Goal: Transaction & Acquisition: Purchase product/service

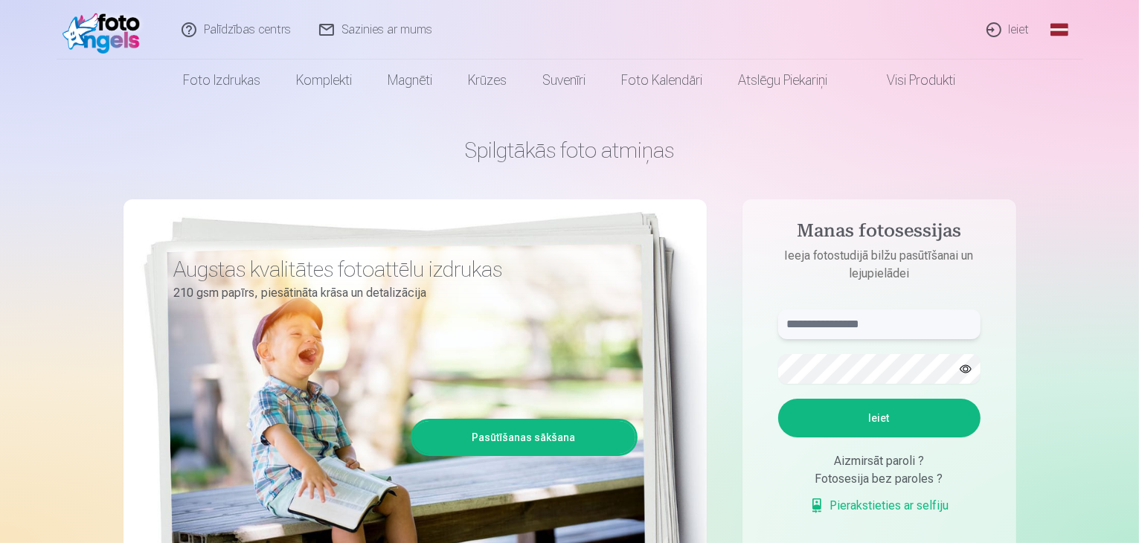
click at [827, 326] on input "text" at bounding box center [879, 324] width 202 height 30
type input "**********"
click at [872, 411] on button "Ieiet" at bounding box center [879, 418] width 202 height 39
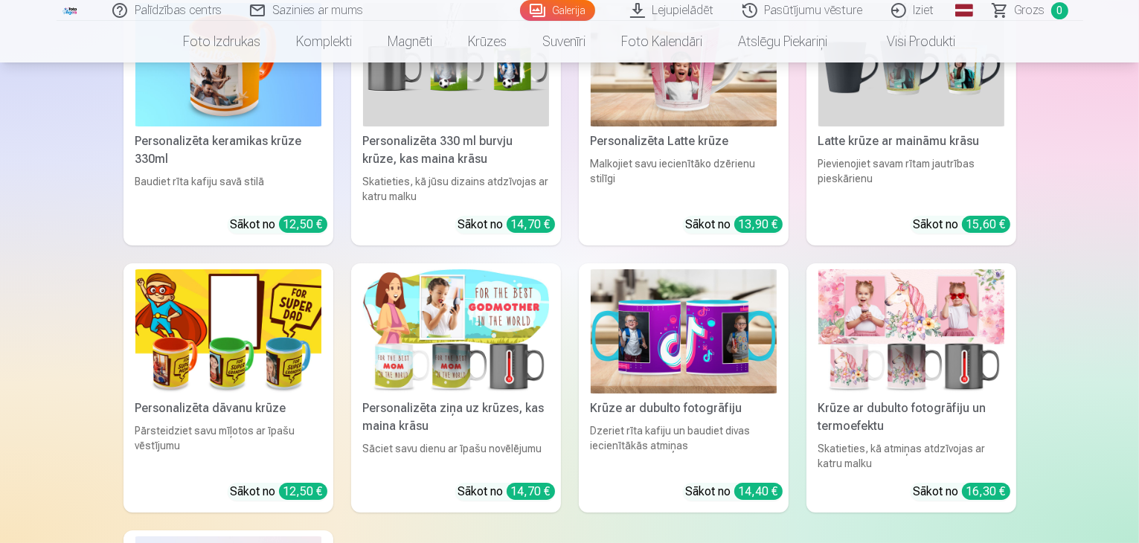
scroll to position [5612, 0]
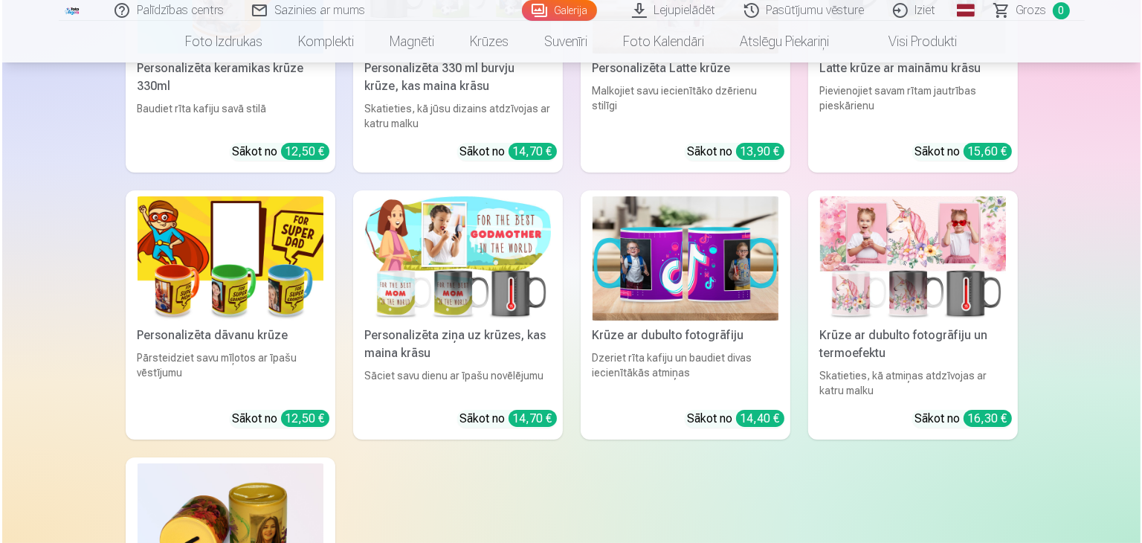
scroll to position [5628, 0]
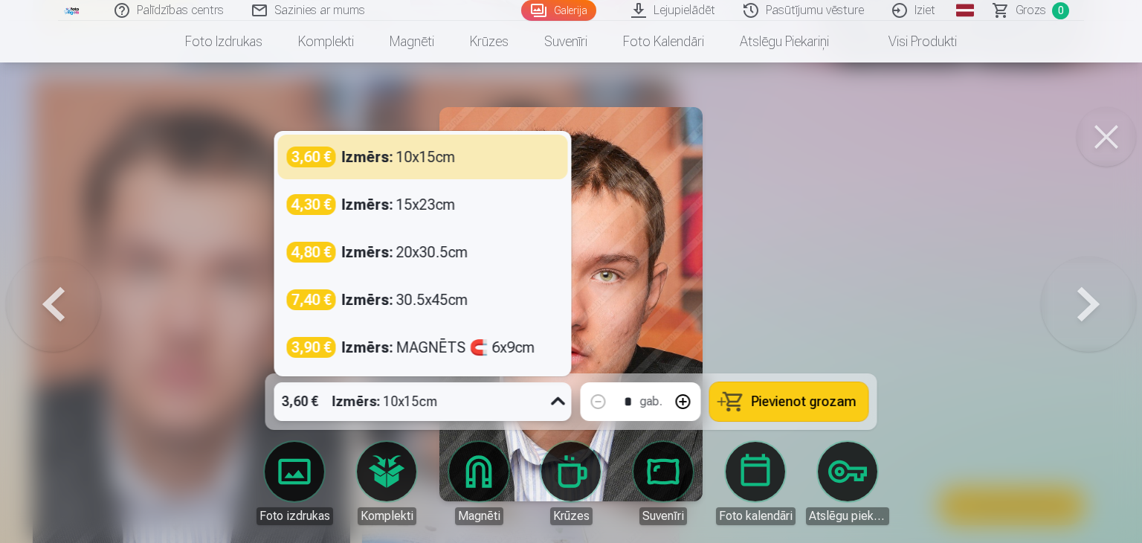
click at [562, 405] on icon at bounding box center [559, 402] width 24 height 24
click at [793, 265] on div at bounding box center [571, 271] width 1142 height 543
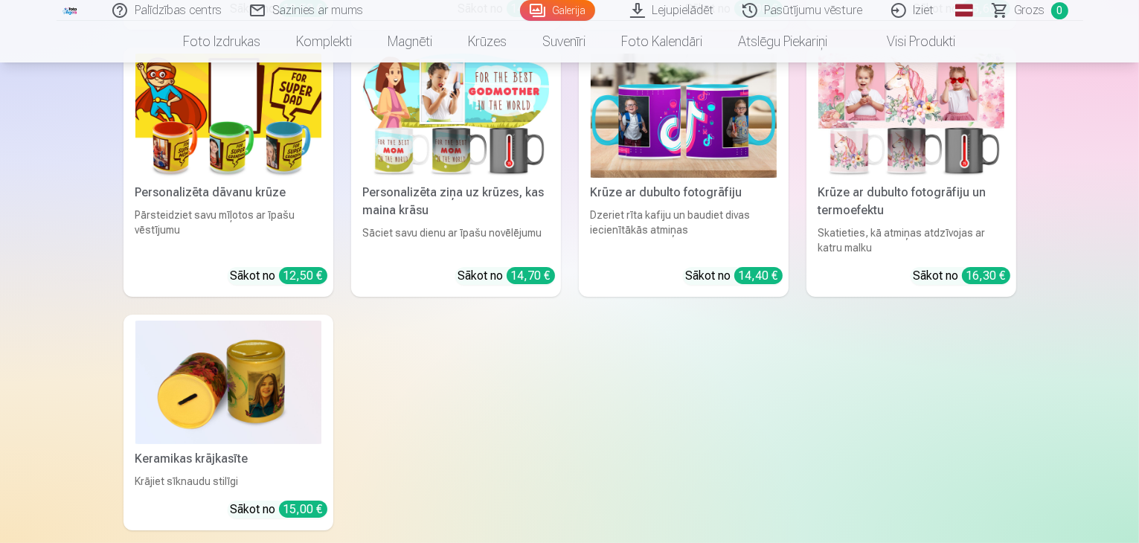
scroll to position [5599, 0]
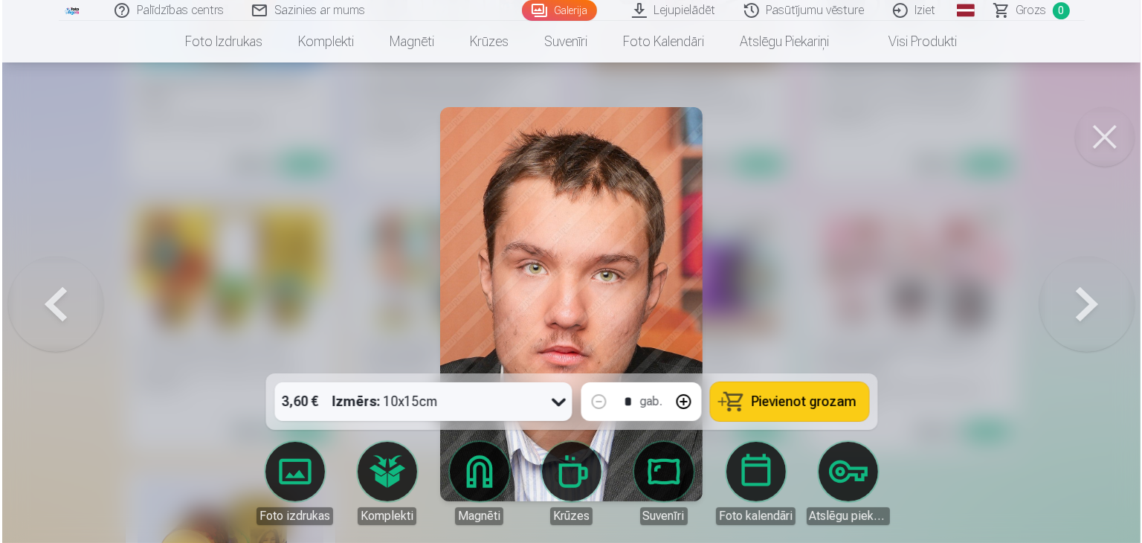
scroll to position [5616, 0]
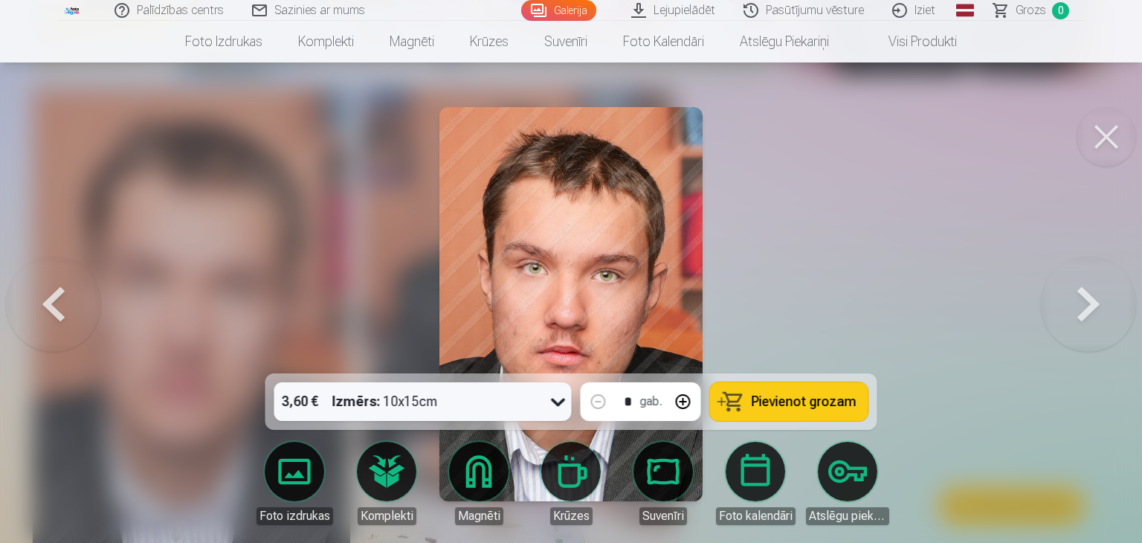
click at [577, 329] on img at bounding box center [571, 304] width 263 height 394
click at [586, 205] on img at bounding box center [571, 304] width 263 height 394
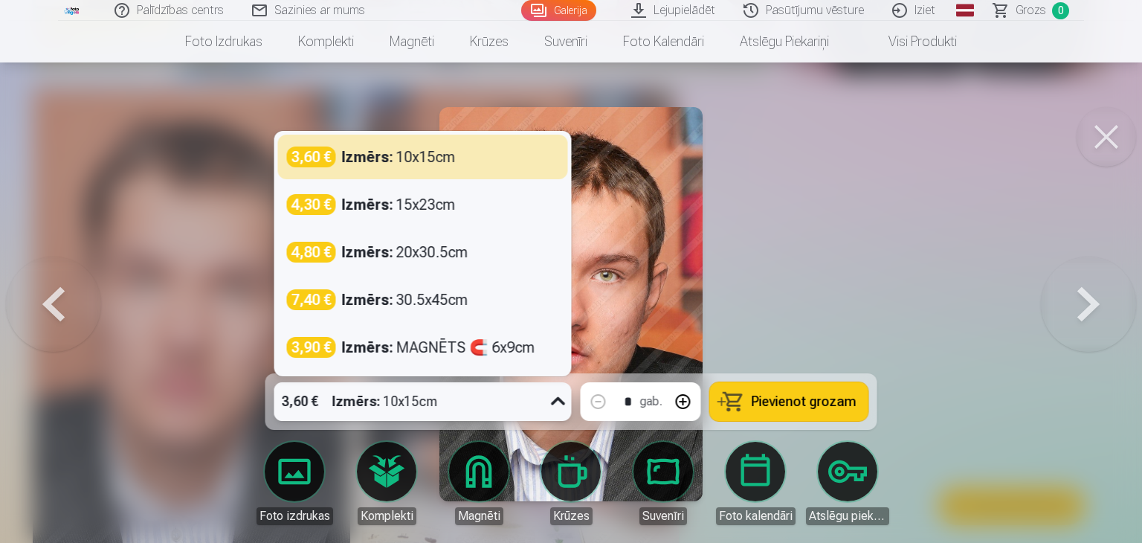
click at [555, 399] on icon at bounding box center [558, 401] width 14 height 8
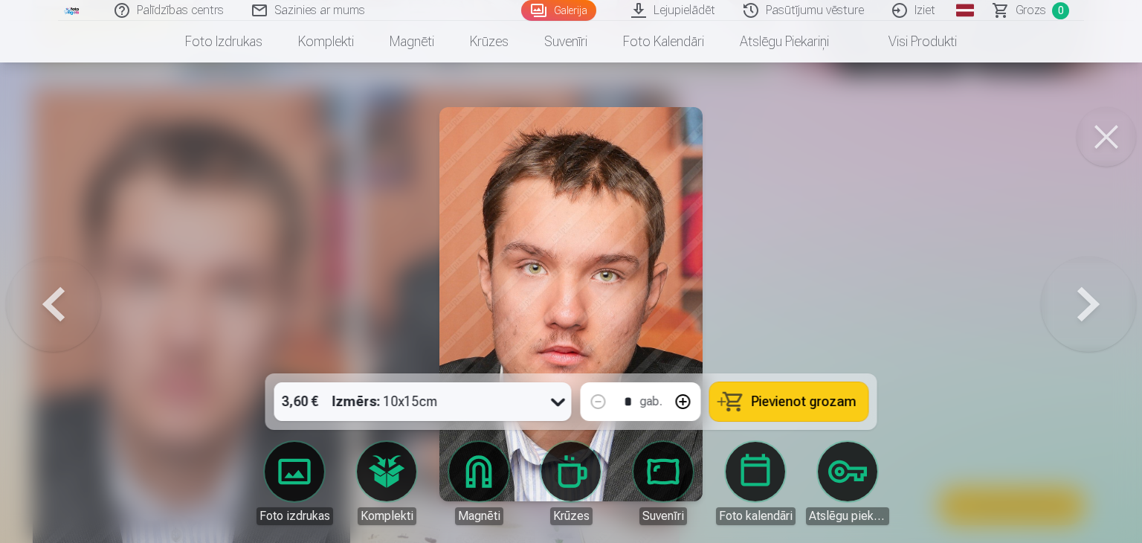
click at [719, 226] on div at bounding box center [571, 271] width 1142 height 543
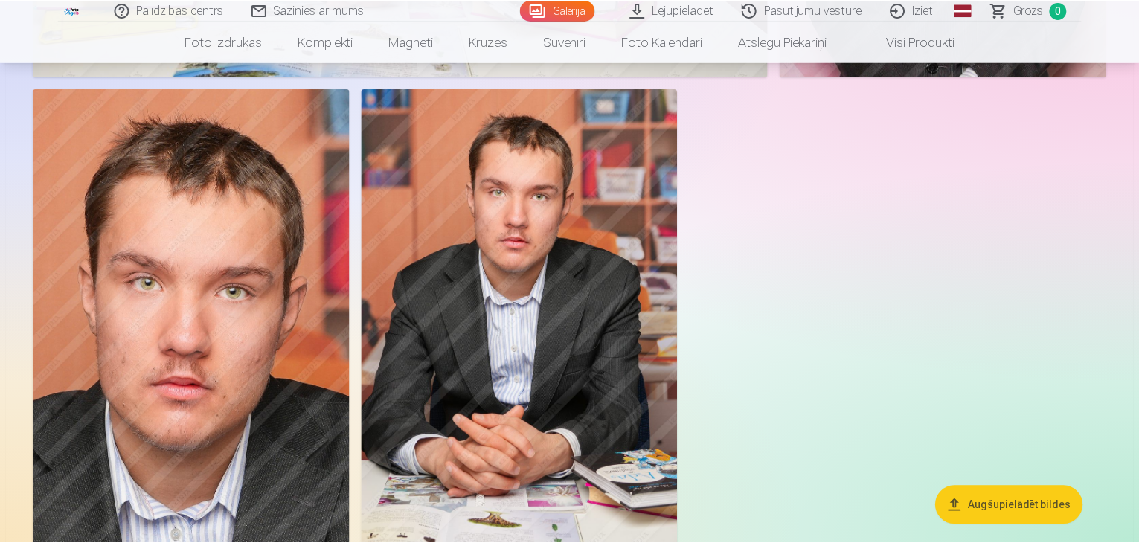
scroll to position [5599, 0]
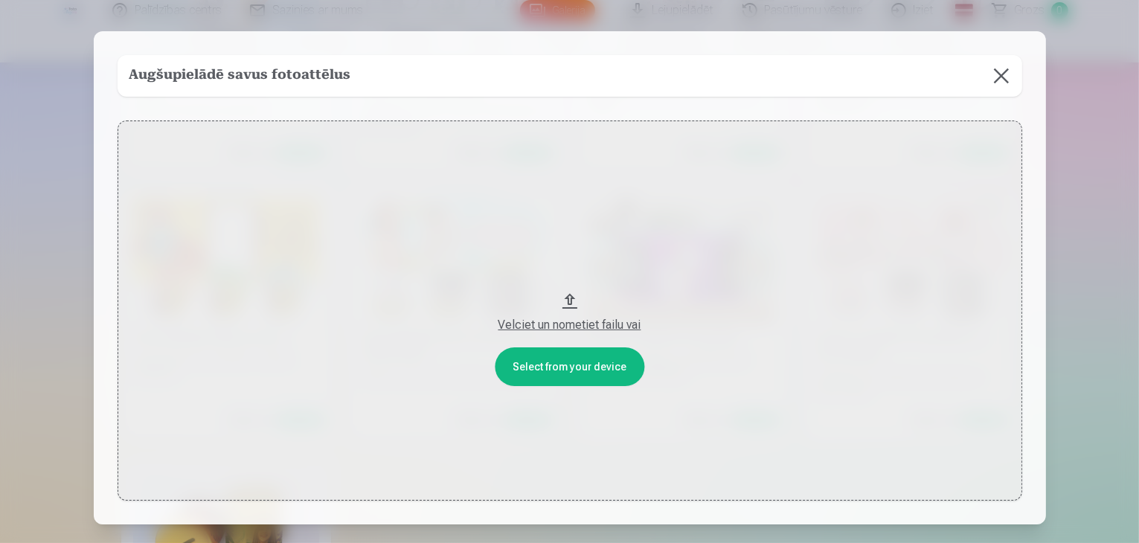
scroll to position [5616, 0]
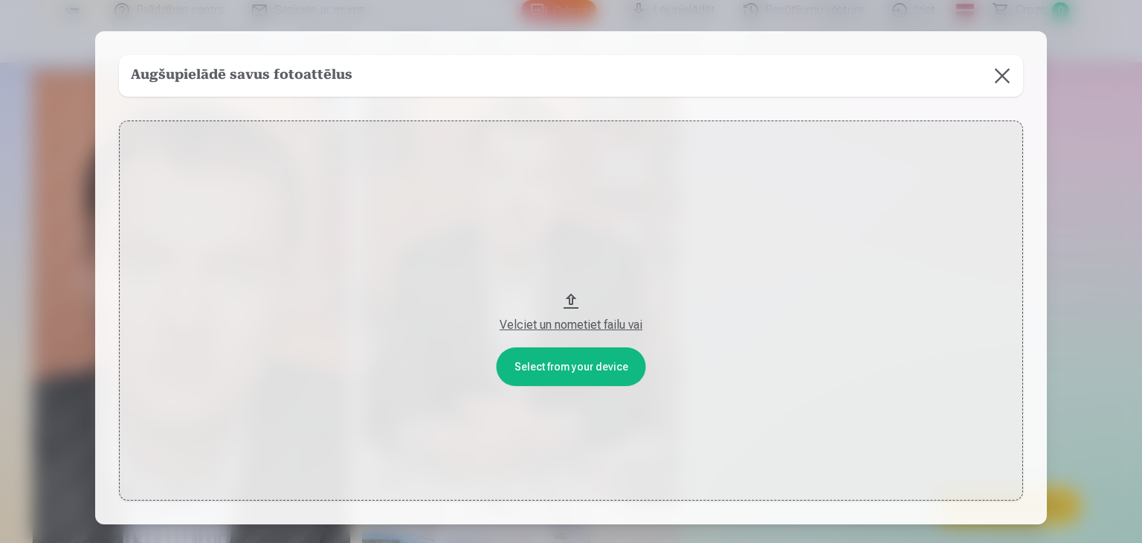
click at [574, 305] on button "Velciet un nometiet failu vai" at bounding box center [571, 310] width 904 height 380
click at [1002, 71] on button at bounding box center [1003, 76] width 42 height 42
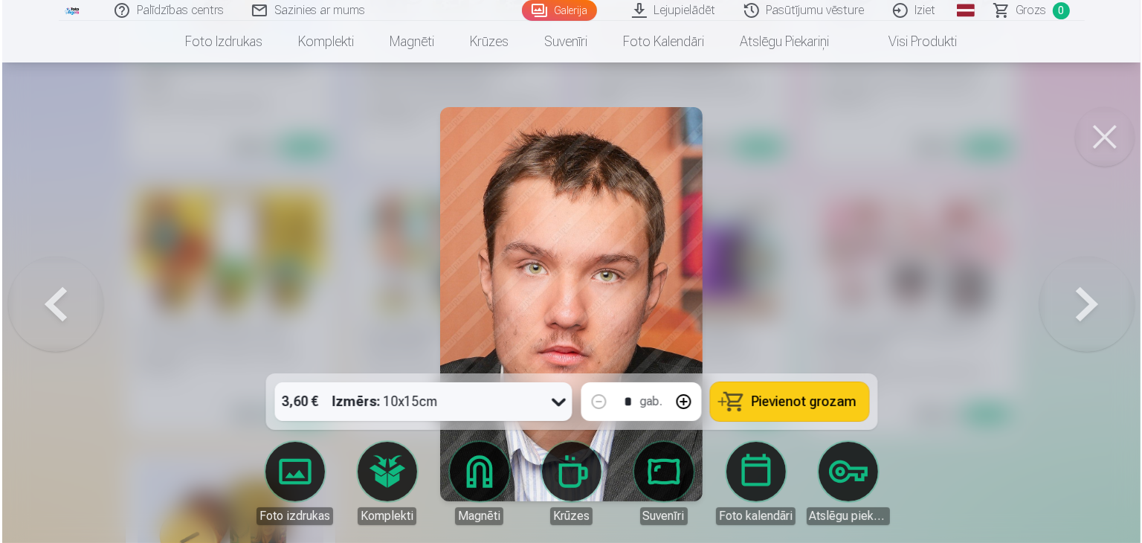
scroll to position [5633, 0]
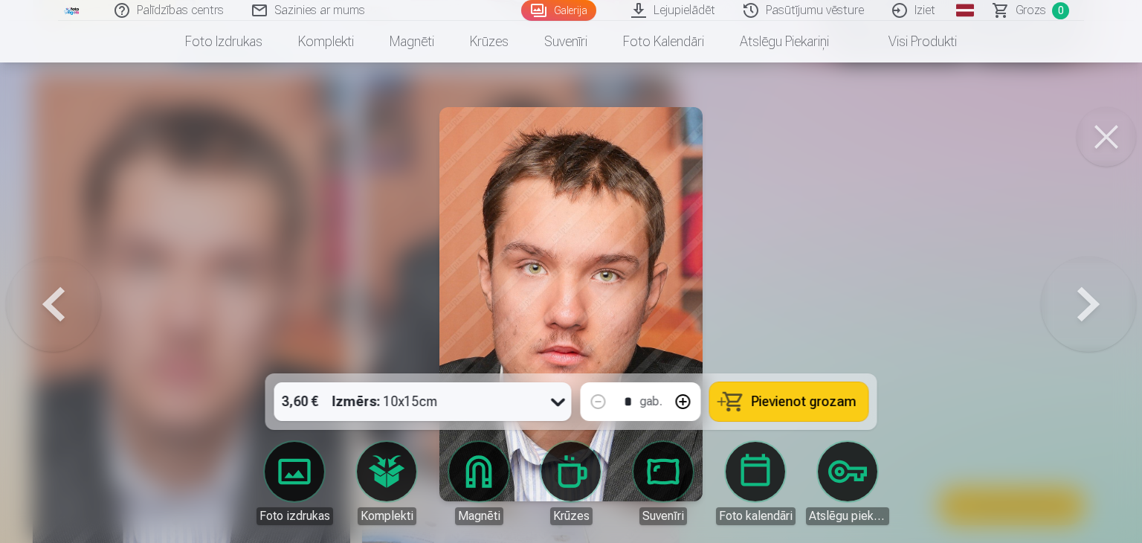
click at [782, 403] on span "Pievienot grozam" at bounding box center [804, 401] width 105 height 13
click at [1029, 13] on span "Grozs" at bounding box center [1031, 10] width 30 height 18
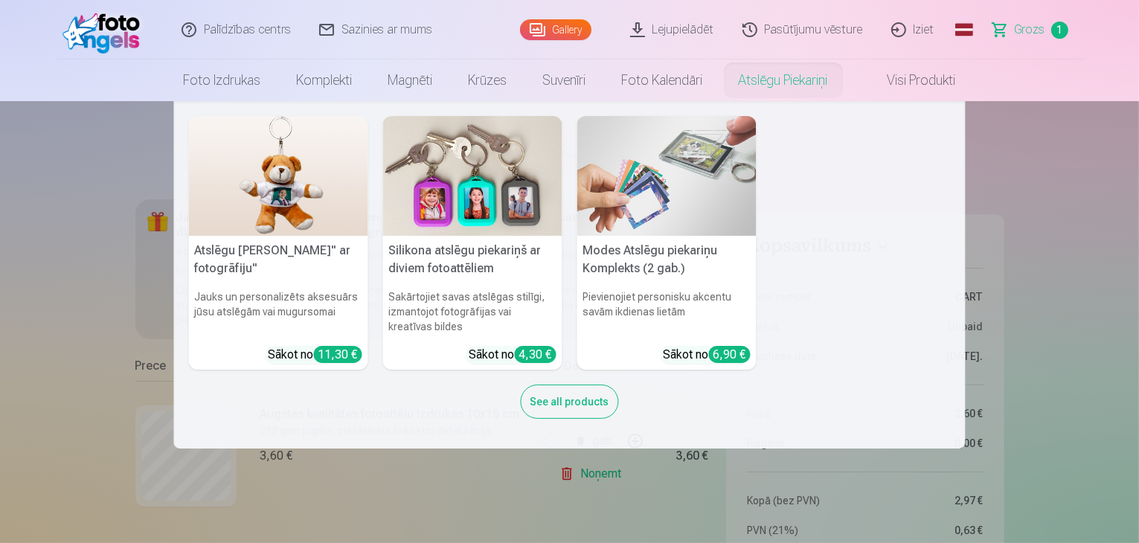
click at [101, 172] on nav "Atslēgu piekariņš Lācītis" ar fotogrāfiju" Jauks un personalizēts aksesuārs jūs…" at bounding box center [569, 274] width 1139 height 347
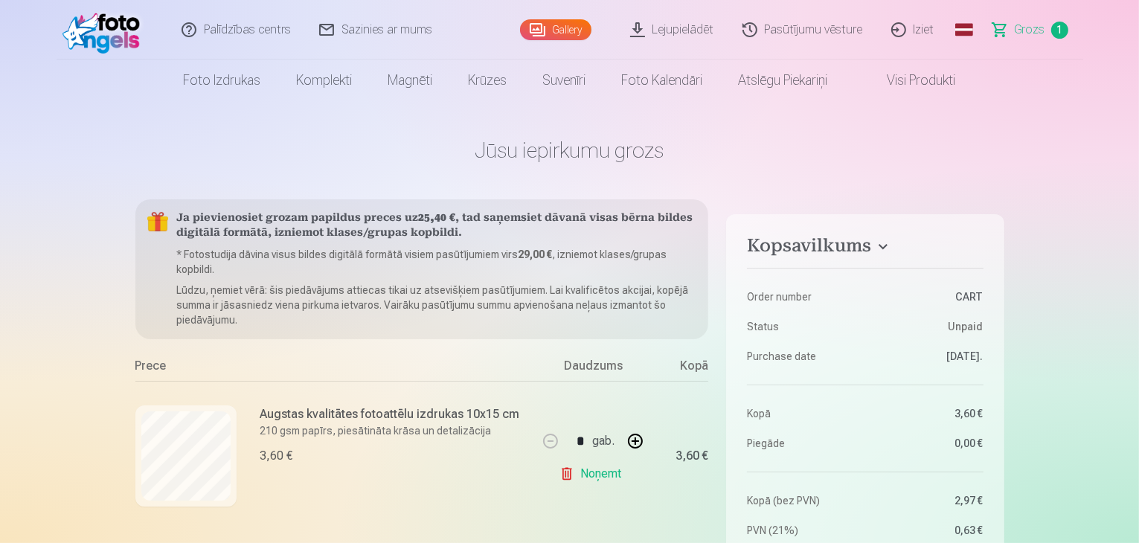
click at [662, 32] on link "Lejupielādēt" at bounding box center [673, 29] width 112 height 59
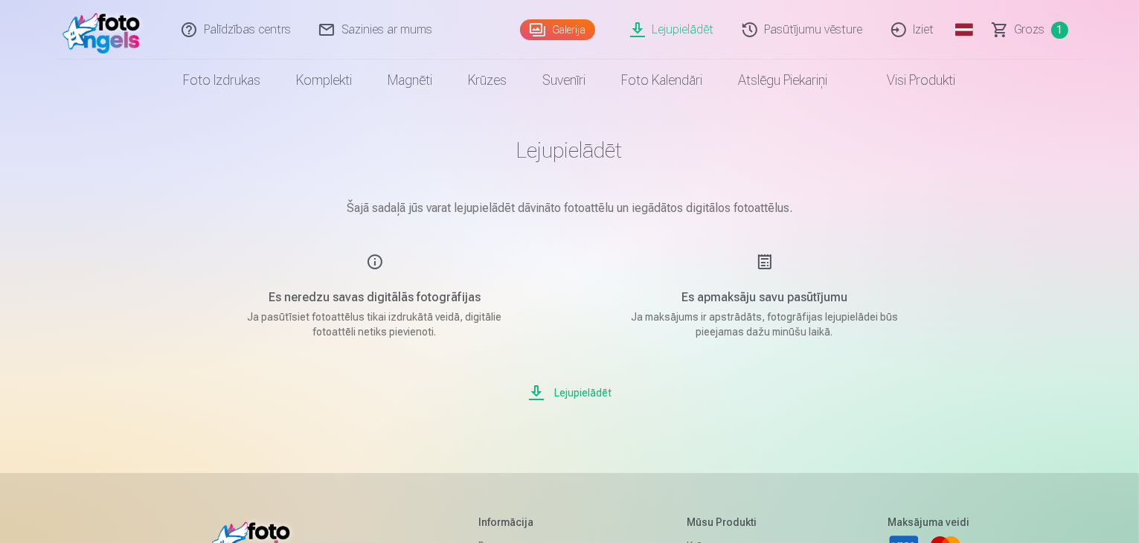
click at [568, 28] on link "Galerija" at bounding box center [557, 29] width 75 height 21
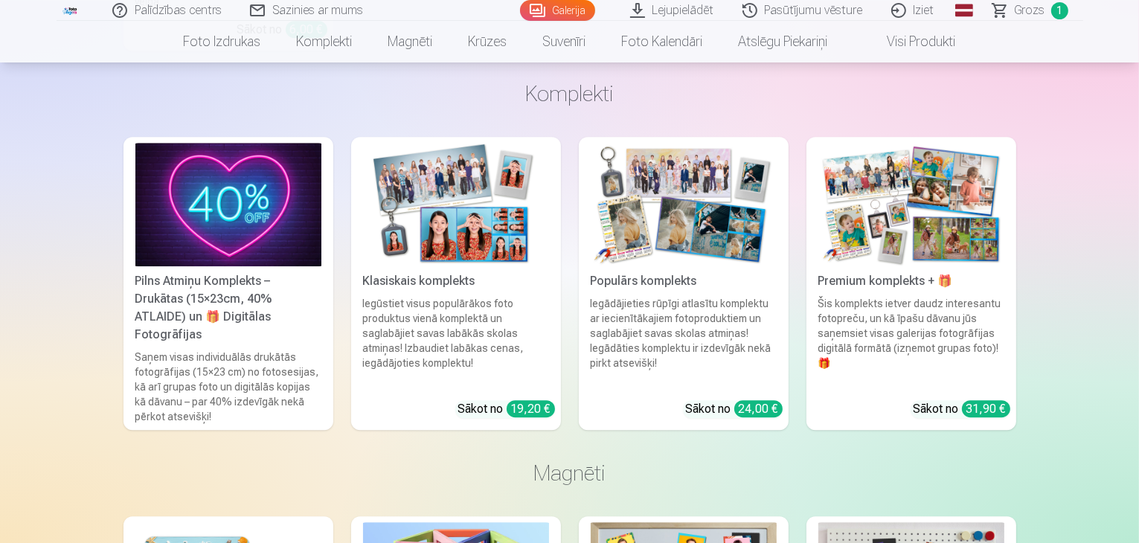
scroll to position [4680, 0]
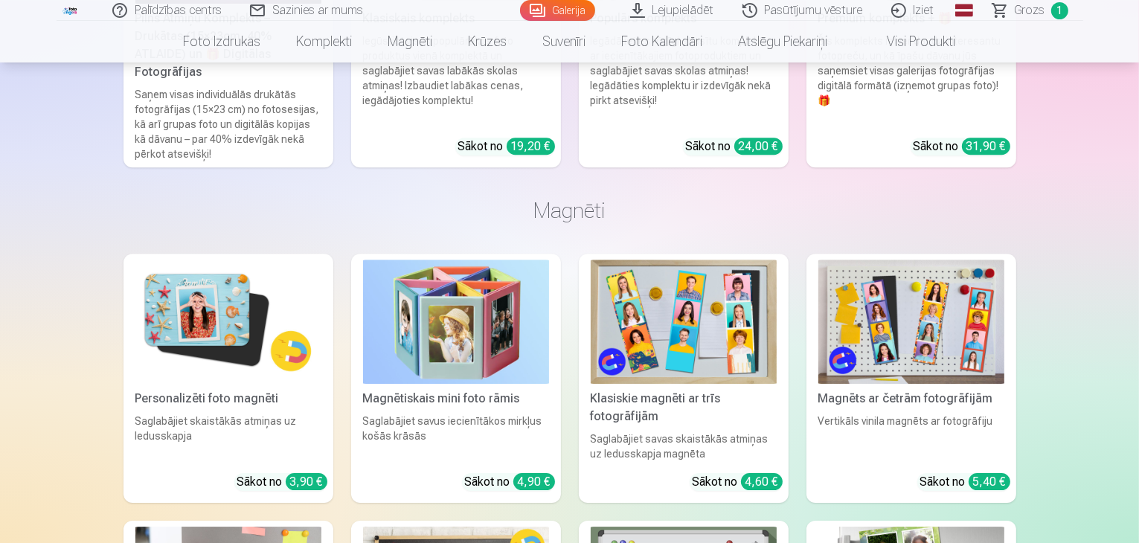
drag, startPoint x: 1137, startPoint y: 251, endPoint x: 1139, endPoint y: 241, distance: 9.9
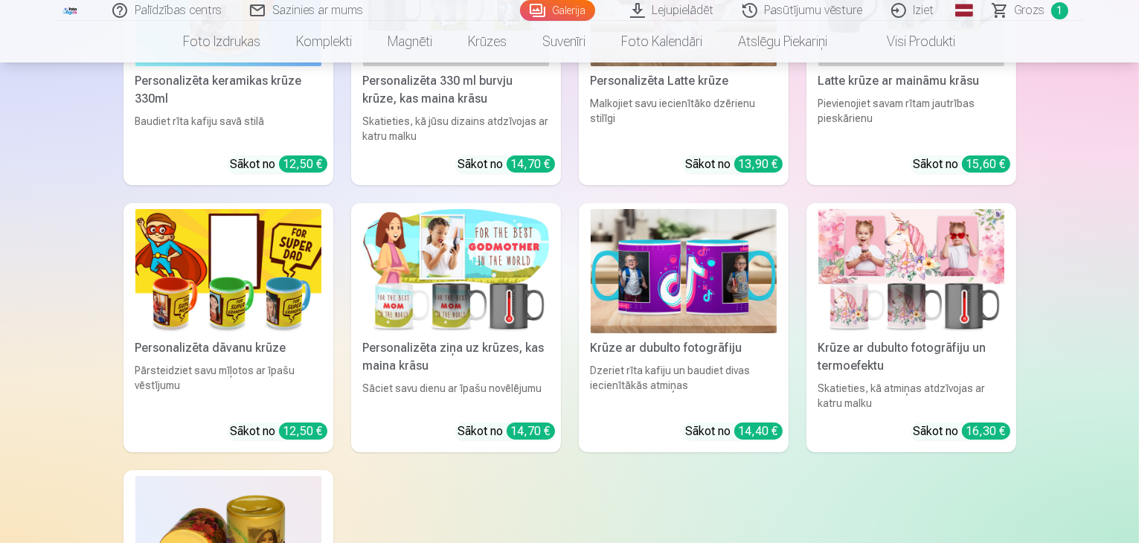
scroll to position [5611, 0]
